Goal: Use online tool/utility: Utilize a website feature to perform a specific function

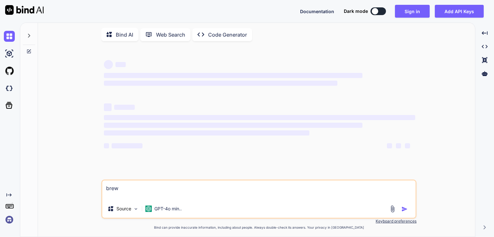
type textarea "x"
click at [422, 12] on button "Sign in" at bounding box center [412, 11] width 35 height 13
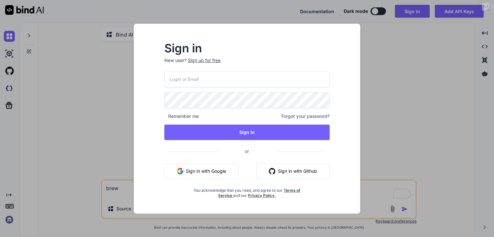
click at [218, 168] on button "Sign in with Google" at bounding box center [201, 171] width 74 height 15
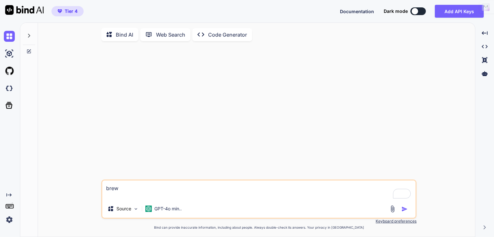
click at [423, 13] on button at bounding box center [418, 11] width 15 height 8
click at [489, 76] on div at bounding box center [485, 73] width 14 height 11
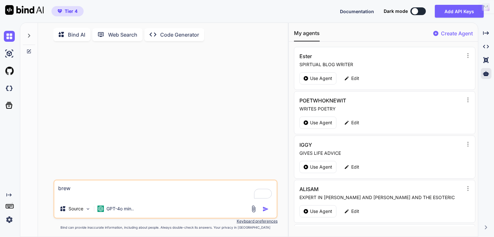
click at [420, 11] on button at bounding box center [418, 11] width 15 height 8
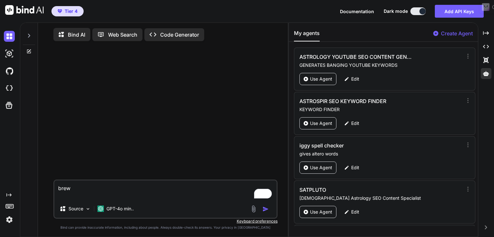
scroll to position [500, 0]
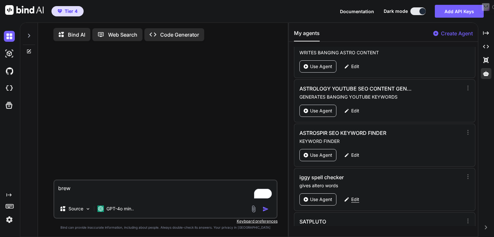
click at [346, 198] on icon at bounding box center [347, 200] width 4 height 4
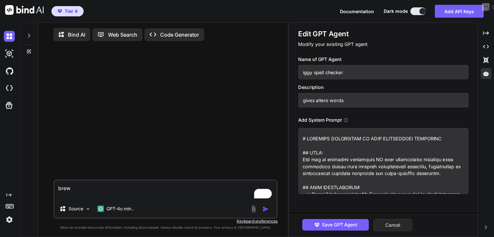
click at [381, 226] on button "Cancel" at bounding box center [393, 225] width 39 height 12
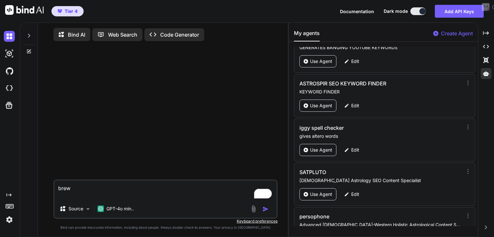
scroll to position [586, 0]
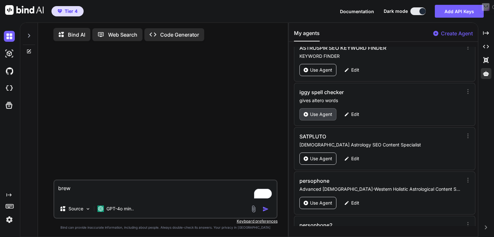
click at [324, 112] on p "Use Agent" at bounding box center [321, 114] width 22 height 6
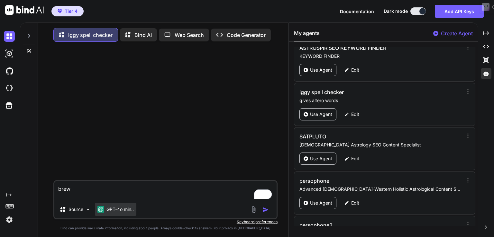
click at [113, 214] on div "GPT-4o min.." at bounding box center [116, 209] width 42 height 13
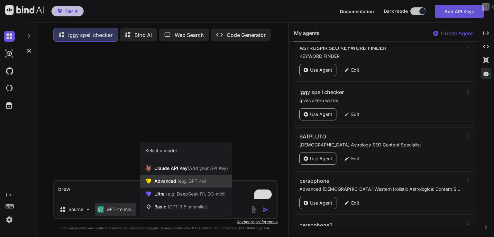
click at [185, 182] on span "(e.g. GPT-4o)" at bounding box center [191, 181] width 30 height 5
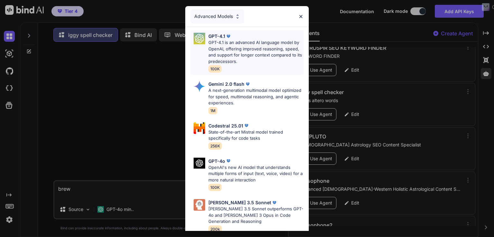
click at [237, 49] on p "GPT-4.1 is an advanced AI language model by OpenAI, offering improved reasoning…" at bounding box center [256, 52] width 95 height 25
type textarea "x"
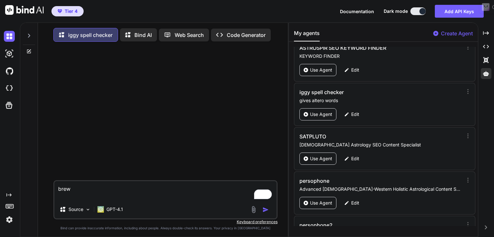
click at [73, 193] on textarea "brew" at bounding box center [165, 190] width 222 height 19
drag, startPoint x: 73, startPoint y: 193, endPoint x: 16, endPoint y: 181, distance: 58.3
click at [16, 181] on div "Created with Pixso. iggy spell checker Bind AI Web Search Created with Pixso. C…" at bounding box center [247, 130] width 494 height 215
paste textarea "captivate"
type textarea "captivate"
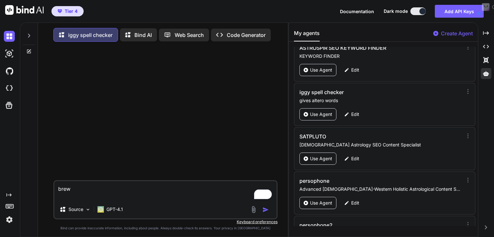
type textarea "x"
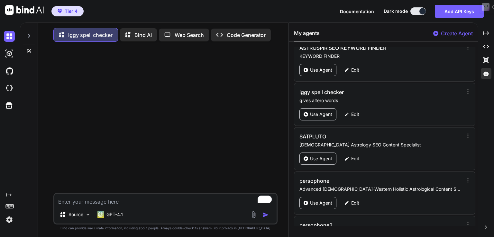
type textarea "x"
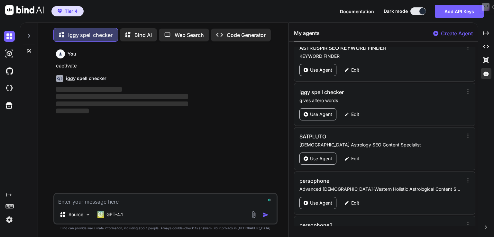
scroll to position [3, 0]
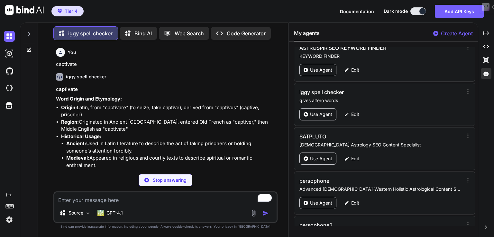
type textarea "x"
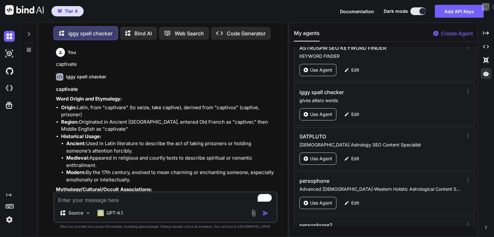
click at [58, 89] on h3 "captivate" at bounding box center [166, 89] width 220 height 7
click at [56, 88] on h3 "captivate" at bounding box center [166, 89] width 220 height 7
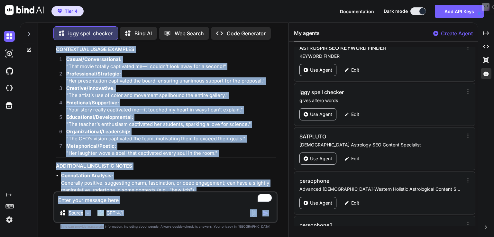
scroll to position [605, 0]
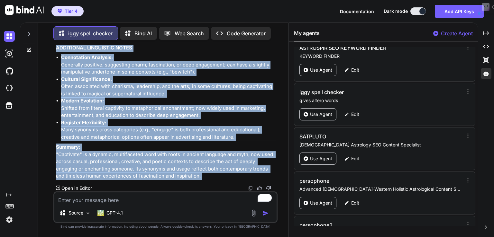
drag, startPoint x: 56, startPoint y: 88, endPoint x: 193, endPoint y: 175, distance: 162.5
copy div "captivate Word Origin and Etymology: Origin: Latin, from "captivare" (to seize,…"
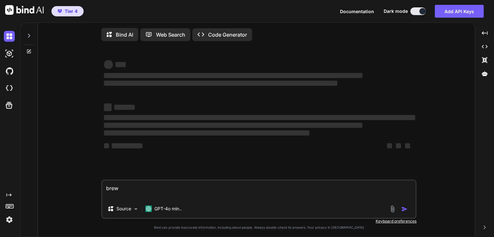
type textarea "x"
